Goal: Task Accomplishment & Management: Manage account settings

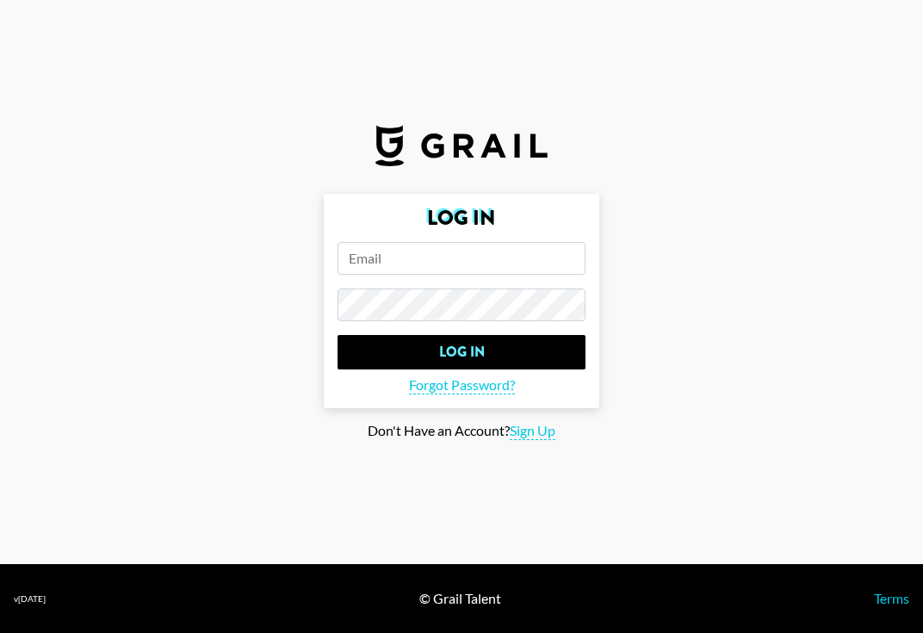
drag, startPoint x: 681, startPoint y: 147, endPoint x: 466, endPoint y: 19, distance: 250.7
click at [681, 147] on section "Log In Log In Forgot Password? Don't Have an Account? Sign Up" at bounding box center [461, 282] width 923 height 564
click at [210, 277] on main "Log In Log In Forgot Password? Don't Have an Account? Sign Up" at bounding box center [462, 317] width 896 height 246
click at [535, 436] on span "Sign Up" at bounding box center [533, 431] width 46 height 18
type input "Sign Up"
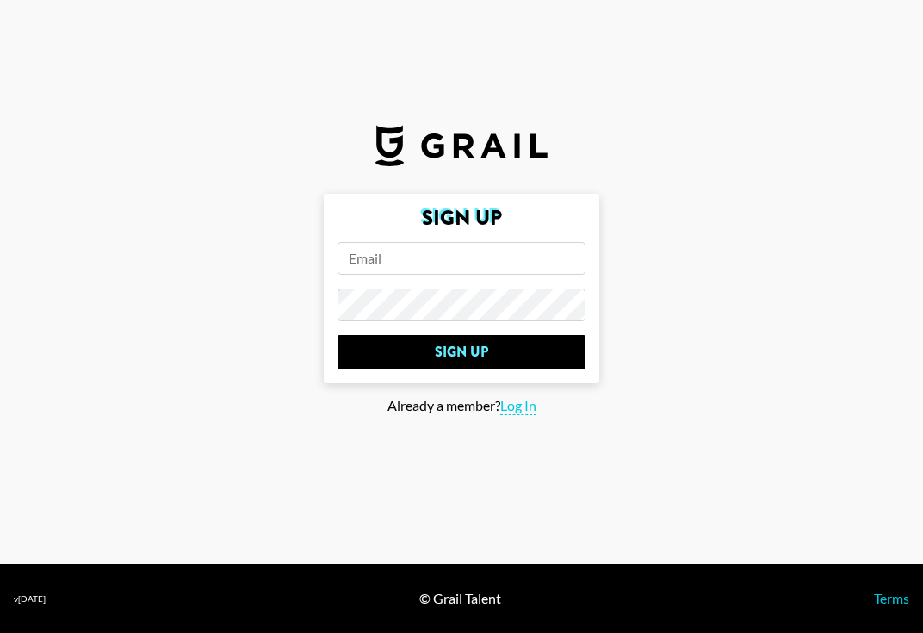
click at [398, 268] on input "email" at bounding box center [462, 258] width 248 height 33
type input "[EMAIL_ADDRESS][DOMAIN_NAME]"
click at [338, 335] on input "Sign Up" at bounding box center [462, 352] width 248 height 34
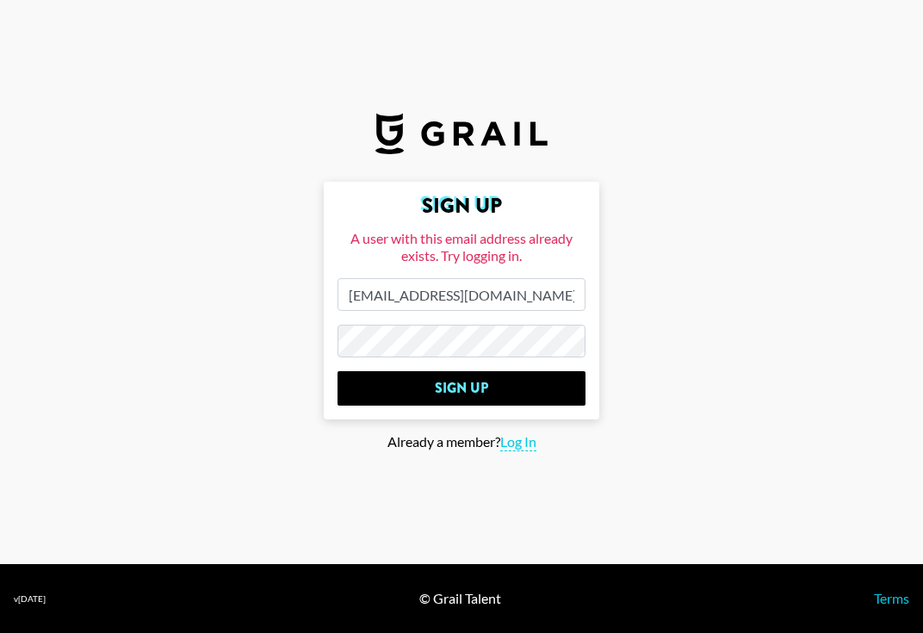
click at [519, 448] on span "Log In" at bounding box center [518, 442] width 36 height 18
type input "Log In"
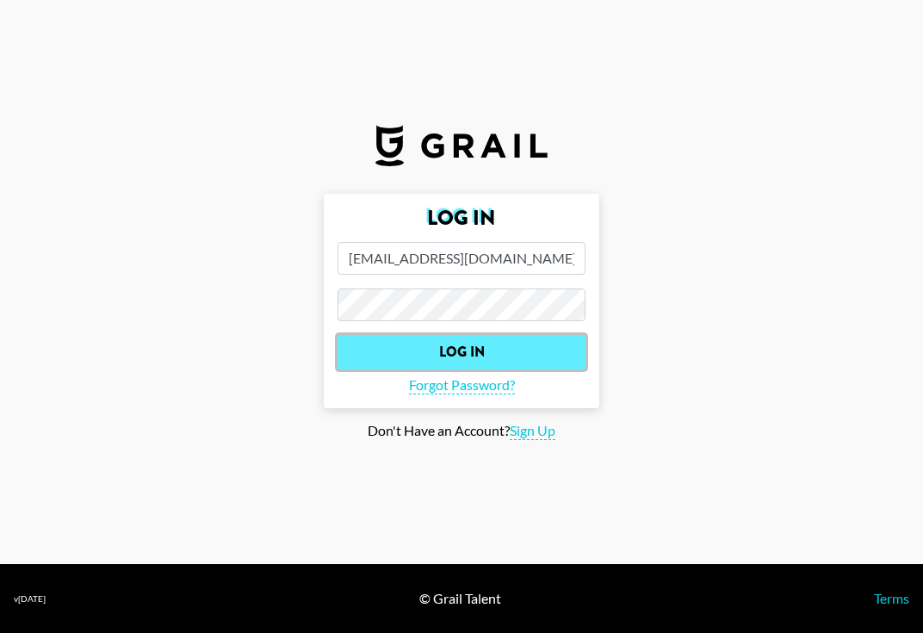
click at [489, 350] on input "Log In" at bounding box center [462, 352] width 248 height 34
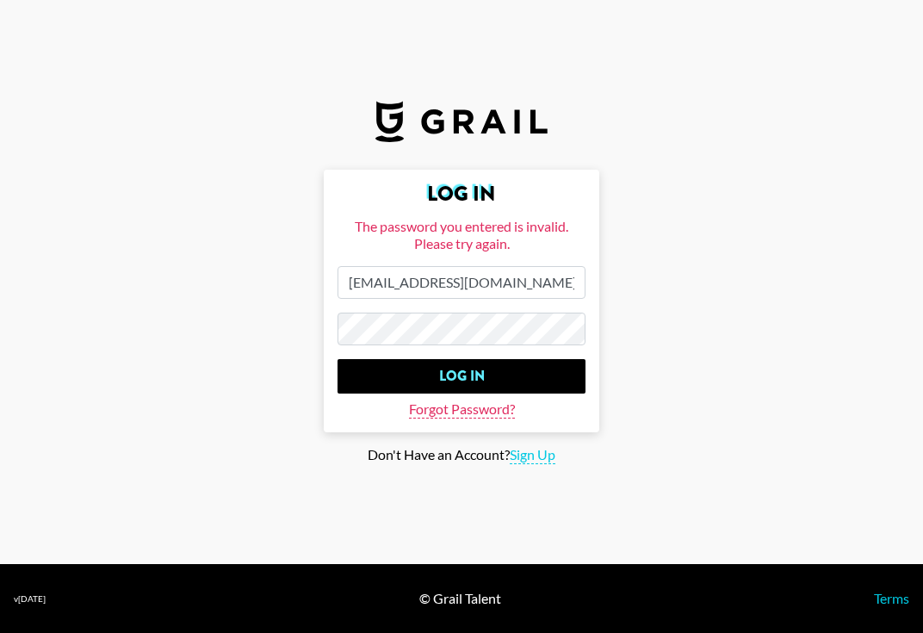
click at [503, 412] on span "Forgot Password?" at bounding box center [462, 410] width 106 height 18
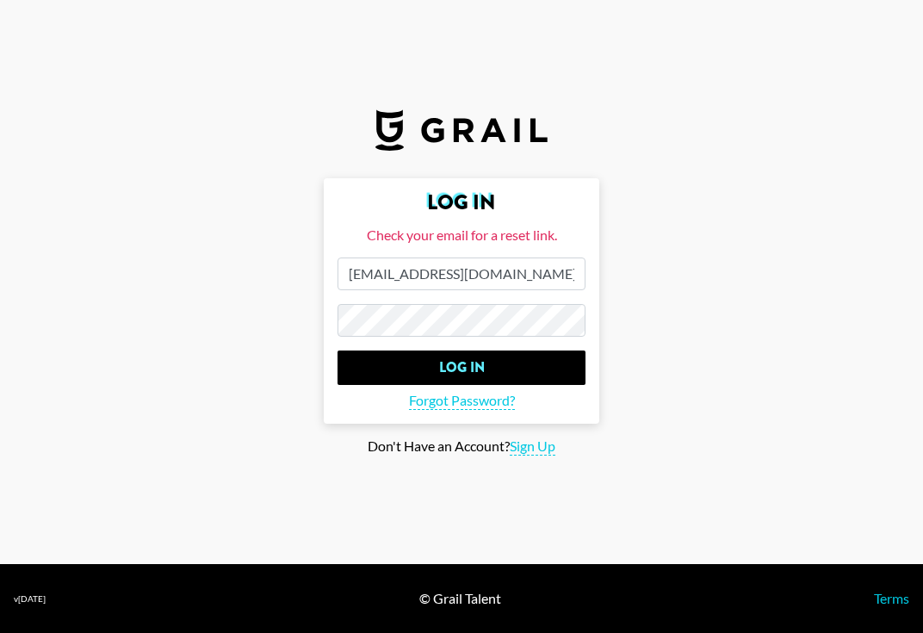
click at [471, 338] on form "Log In Check your email for a reset link. [EMAIL_ADDRESS][DOMAIN_NAME] Log In F…" at bounding box center [462, 300] width 276 height 245
click at [490, 405] on span "Forgot Password?" at bounding box center [462, 401] width 106 height 18
click at [489, 403] on span "Forgot Password?" at bounding box center [462, 401] width 106 height 18
click at [489, 402] on span "Forgot Password?" at bounding box center [462, 401] width 106 height 18
